Goal: Transaction & Acquisition: Purchase product/service

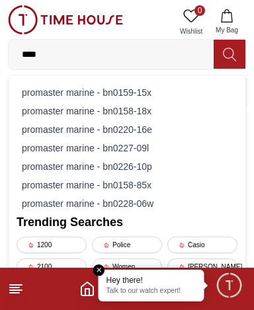
type input "*****"
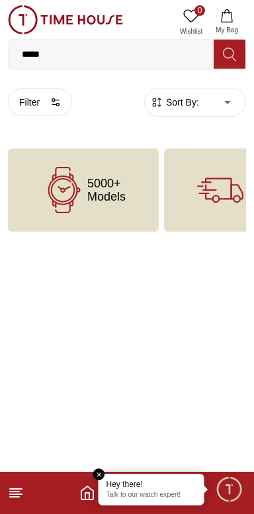
click at [61, 183] on icon at bounding box center [64, 190] width 46 height 46
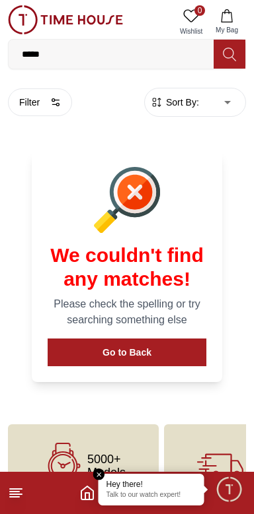
click at [40, 104] on button "Filter" at bounding box center [40, 103] width 64 height 28
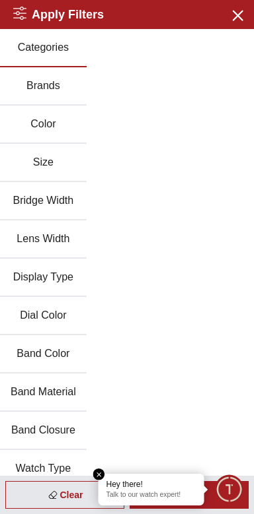
click at [36, 86] on button "Brands" at bounding box center [43, 86] width 87 height 38
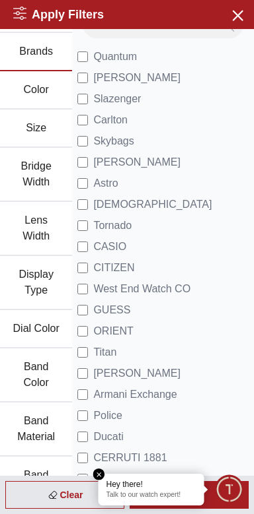
scroll to position [38, 0]
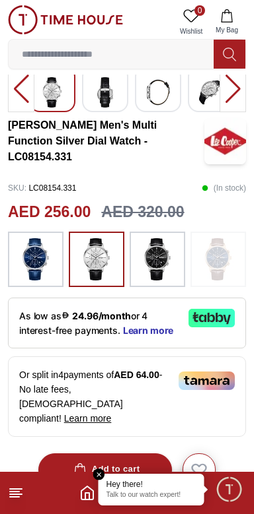
scroll to position [223, 0]
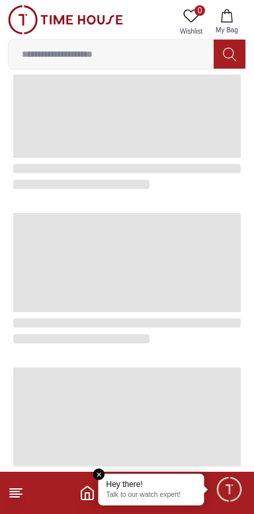
scroll to position [2232, 0]
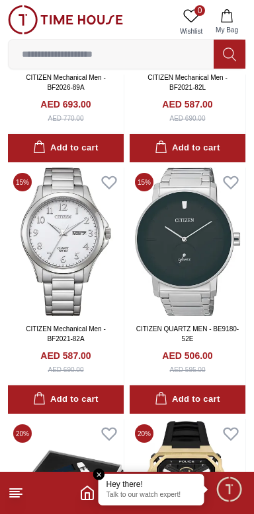
click at [149, 52] on input at bounding box center [111, 54] width 205 height 26
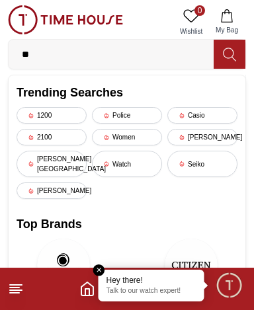
type input "*"
